Goal: Navigation & Orientation: Find specific page/section

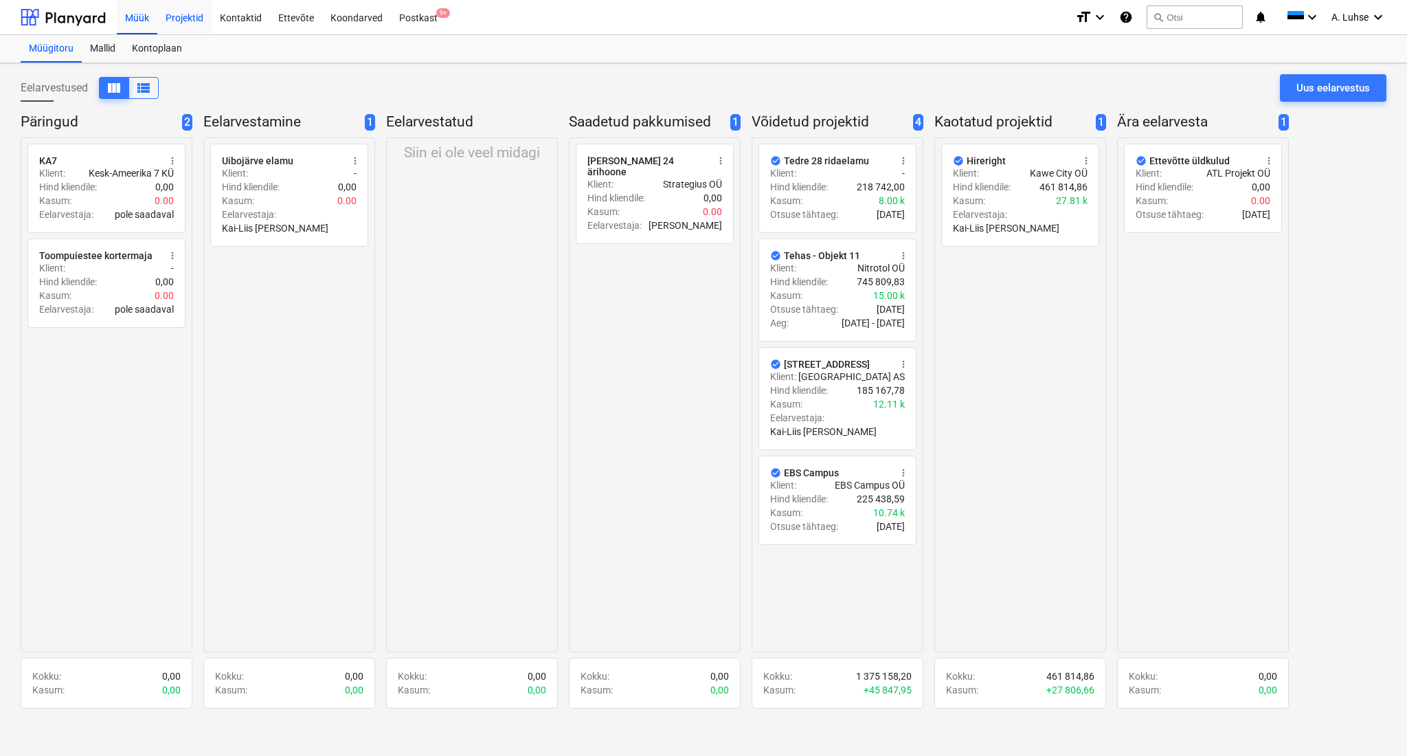
click at [184, 26] on div "Projektid" at bounding box center [184, 16] width 54 height 35
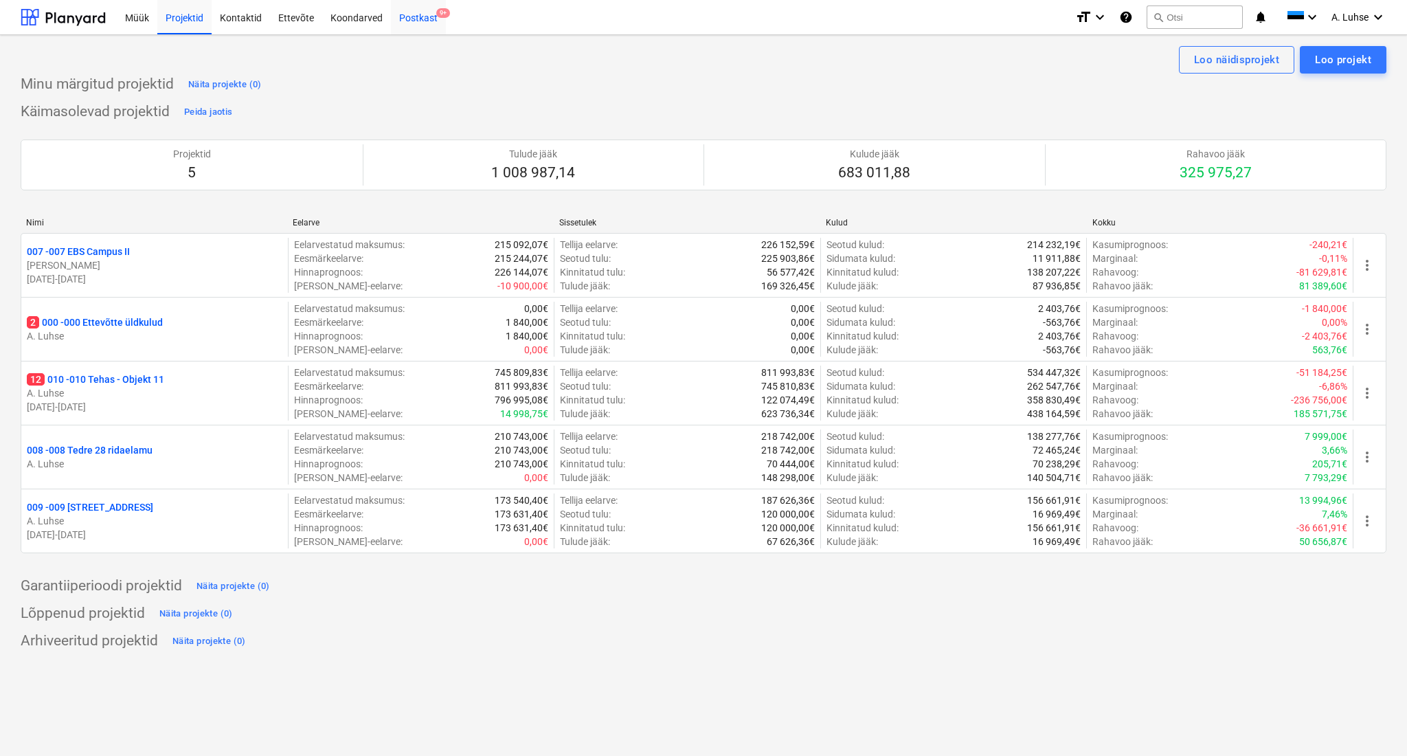
click at [441, 29] on div "Postkast 9+" at bounding box center [418, 16] width 55 height 35
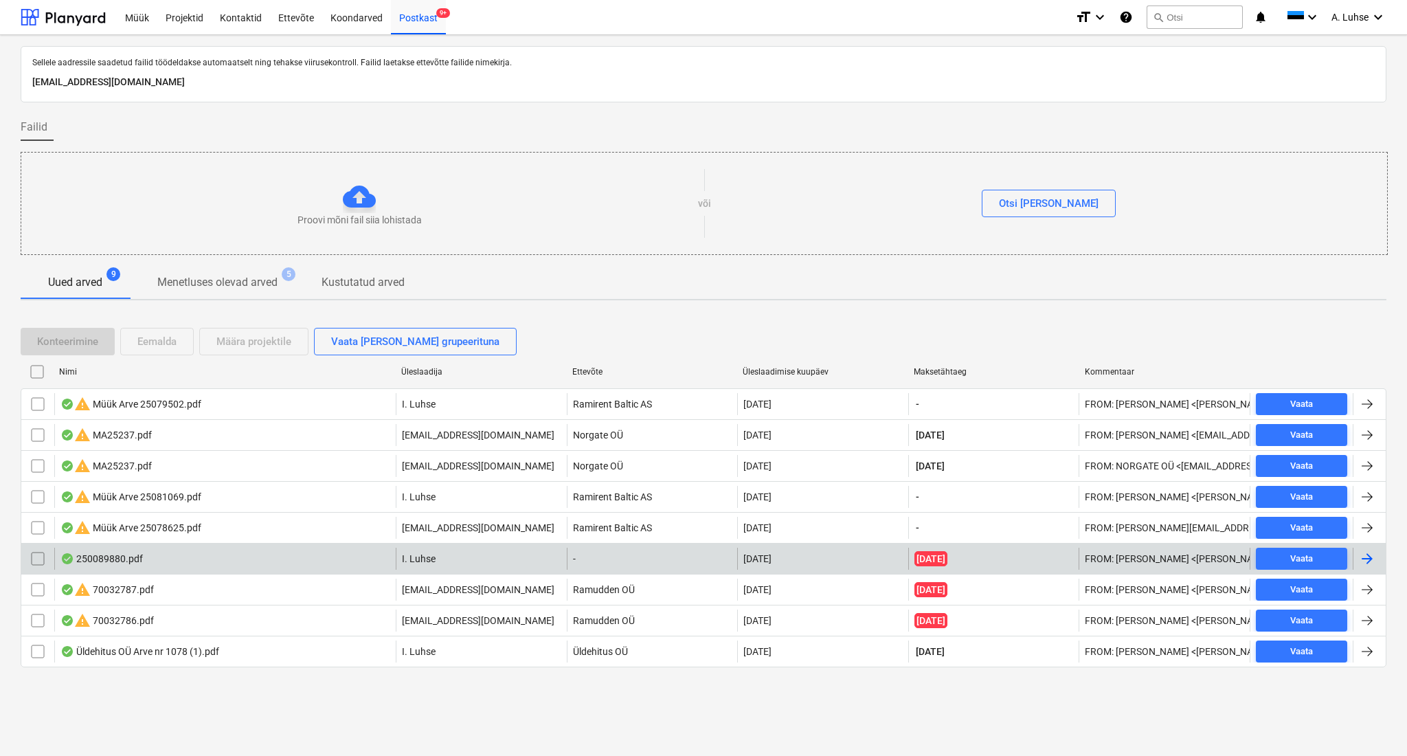
click at [291, 556] on div "250089880.pdf" at bounding box center [224, 558] width 341 height 22
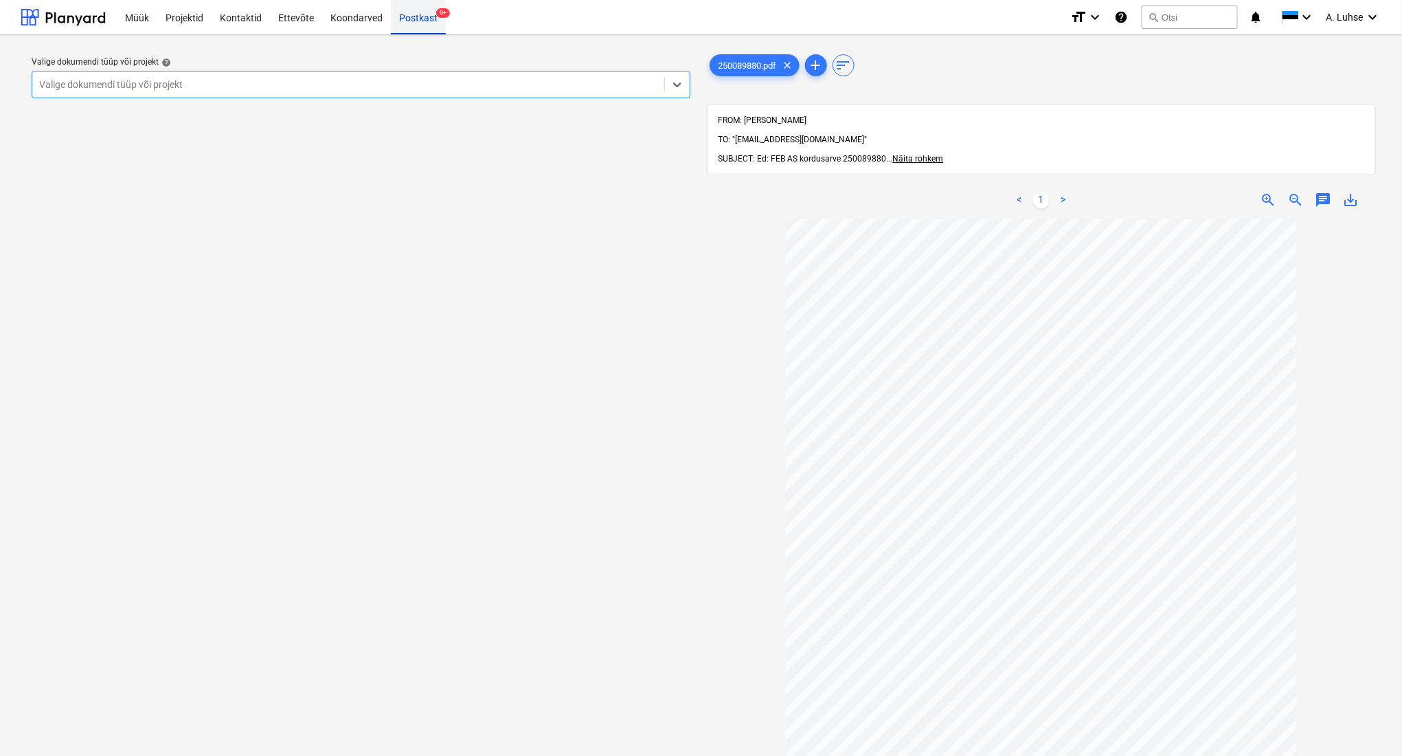
click at [420, 24] on div "Postkast 9+" at bounding box center [418, 16] width 55 height 35
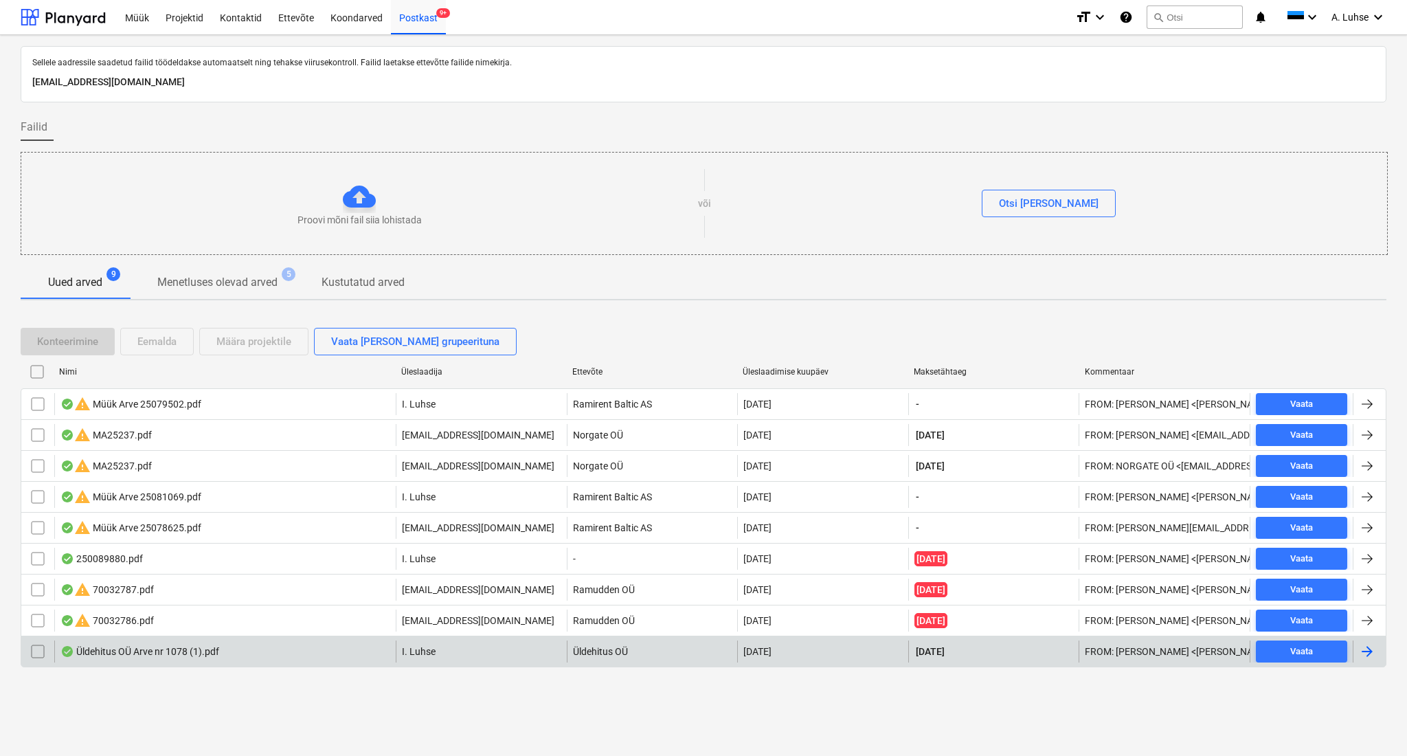
click at [201, 657] on div "Üldehitus OÜ Arve nr 1078 (1).pdf" at bounding box center [224, 651] width 341 height 22
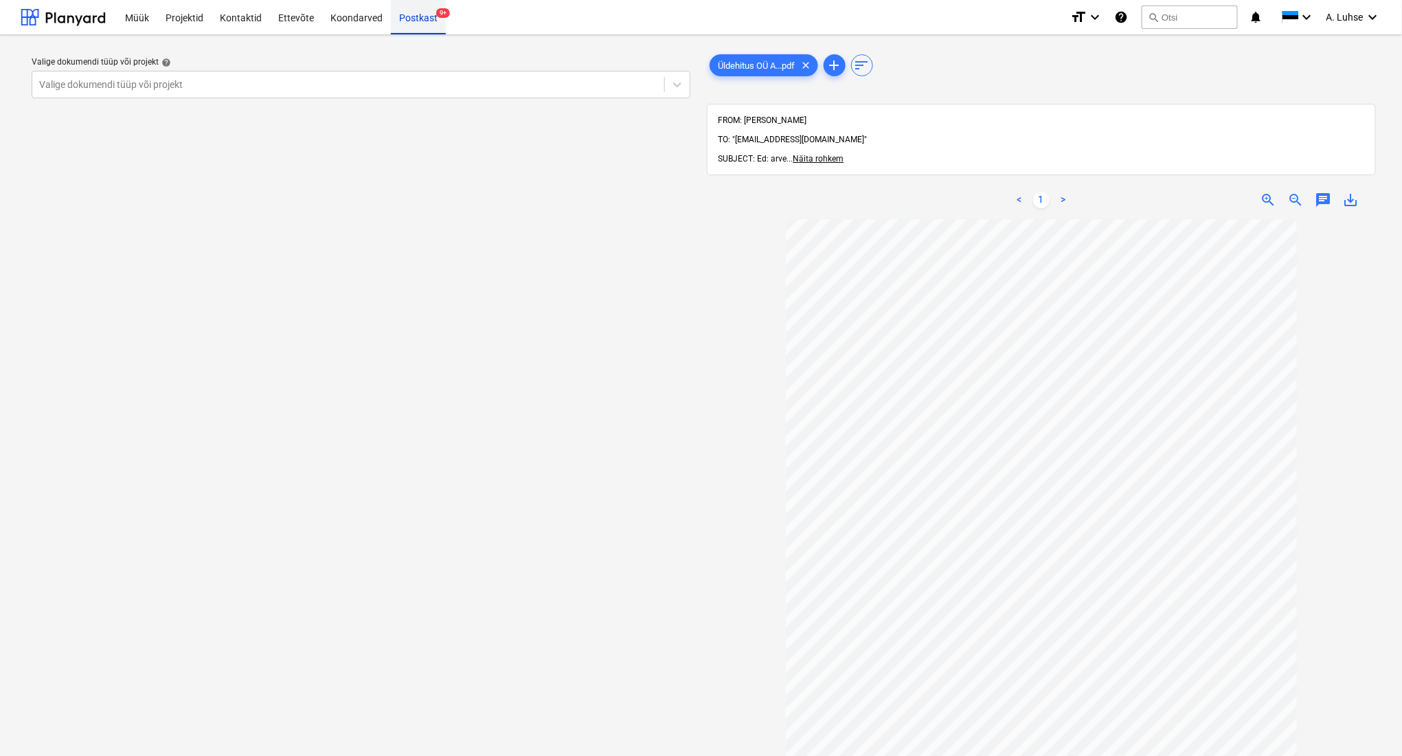
click at [422, 28] on div "Postkast 9+" at bounding box center [418, 16] width 55 height 35
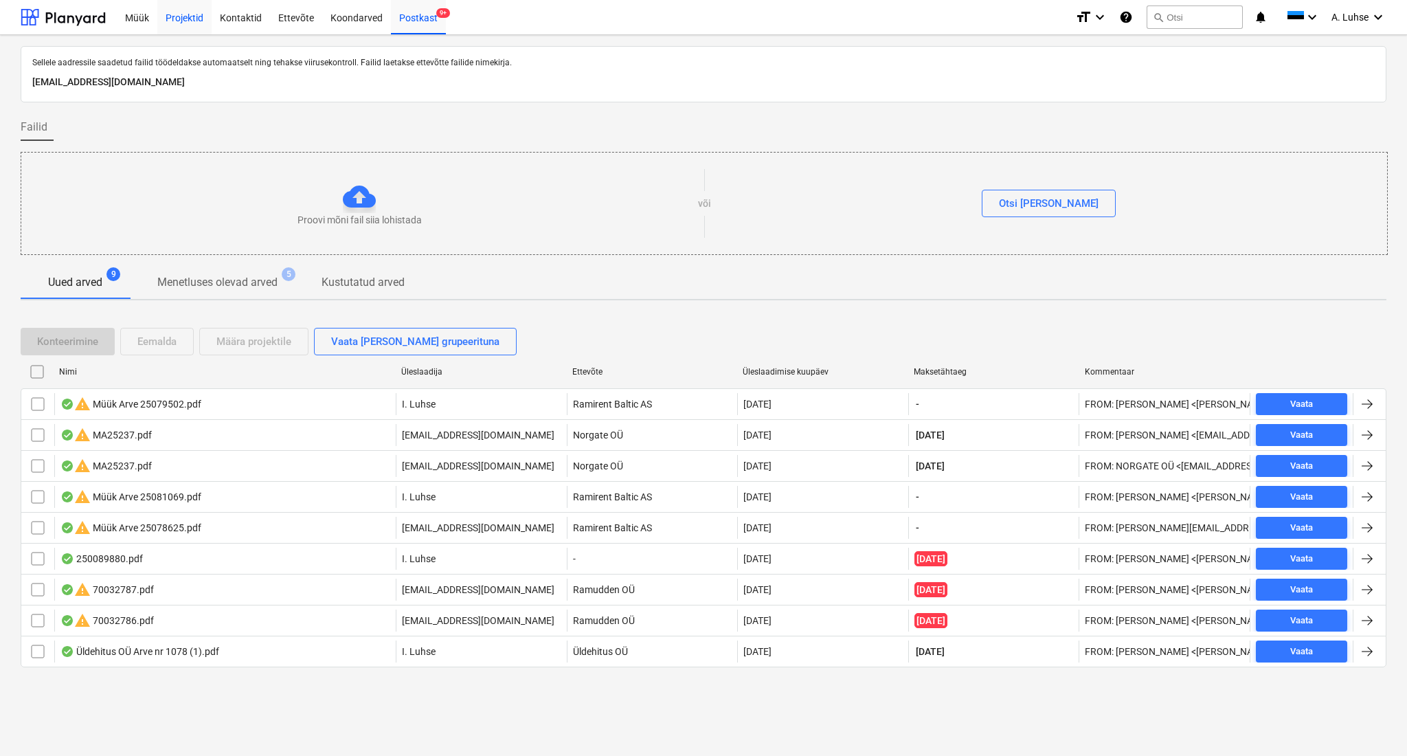
click at [179, 25] on div "Projektid" at bounding box center [184, 16] width 54 height 35
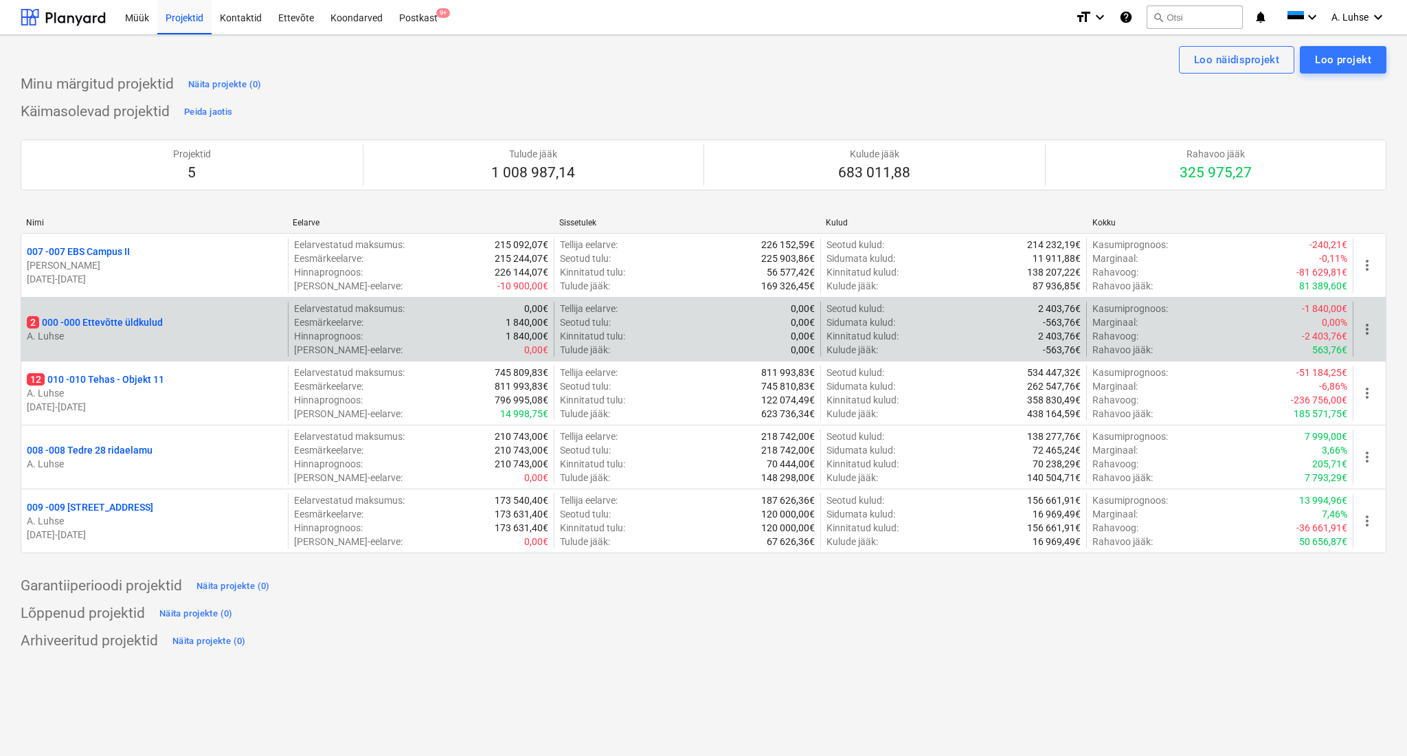
click at [176, 321] on div "2 000 - 000 Ettevõtte üldkulud" at bounding box center [155, 322] width 256 height 14
